Goal: Transaction & Acquisition: Purchase product/service

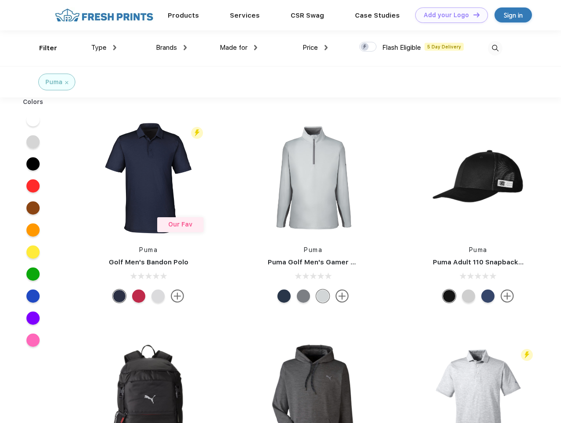
click at [448, 15] on link "Add your Logo Design Tool" at bounding box center [451, 14] width 73 height 15
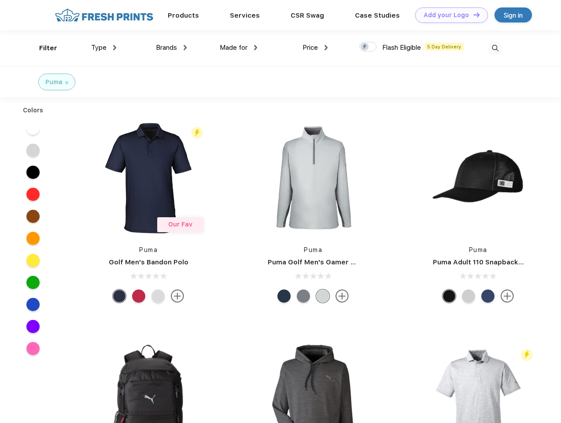
click at [0, 0] on div "Design Tool" at bounding box center [0, 0] width 0 height 0
click at [472, 15] on link "Add your Logo Design Tool" at bounding box center [451, 14] width 73 height 15
click at [42, 48] on div "Filter" at bounding box center [48, 48] width 18 height 10
click at [104, 48] on span "Type" at bounding box center [98, 48] width 15 height 8
click at [171, 48] on span "Brands" at bounding box center [166, 48] width 21 height 8
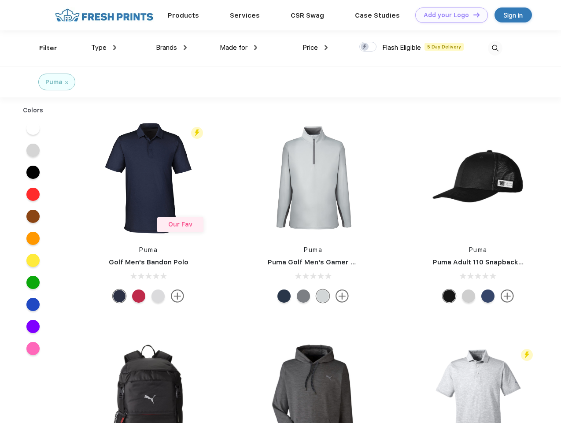
click at [239, 48] on span "Made for" at bounding box center [234, 48] width 28 height 8
click at [315, 48] on span "Price" at bounding box center [309, 48] width 15 height 8
click at [368, 47] on div at bounding box center [367, 47] width 17 height 10
click at [365, 47] on input "checkbox" at bounding box center [362, 44] width 6 height 6
click at [495, 48] on img at bounding box center [495, 48] width 15 height 15
